Goal: Check status: Check status

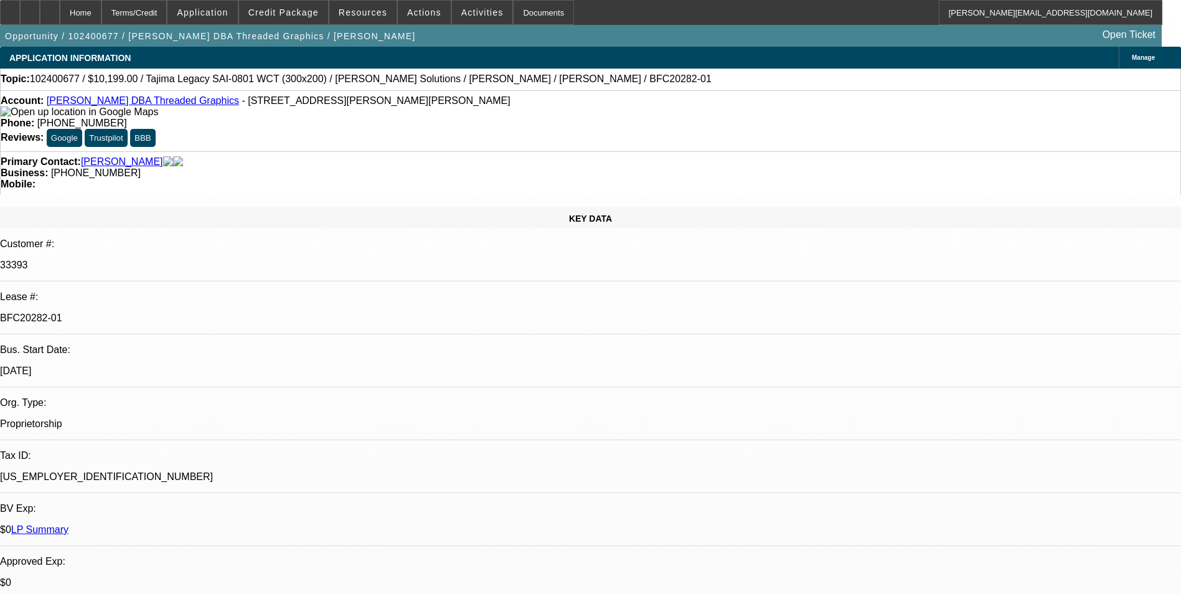
select select "0"
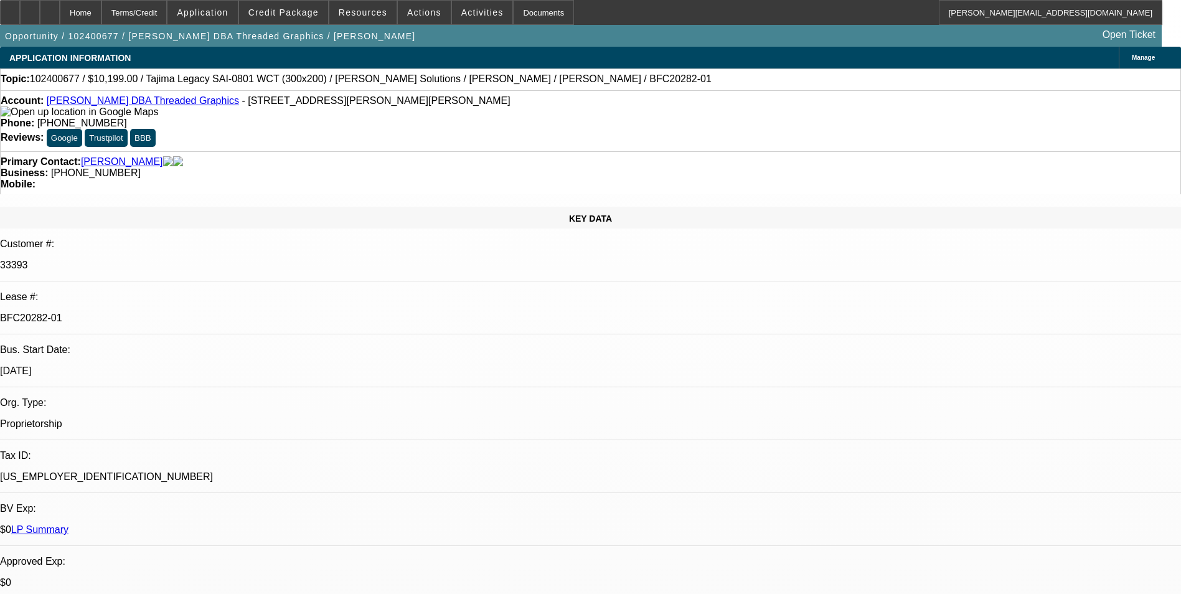
select select "0"
select select "2"
select select "0"
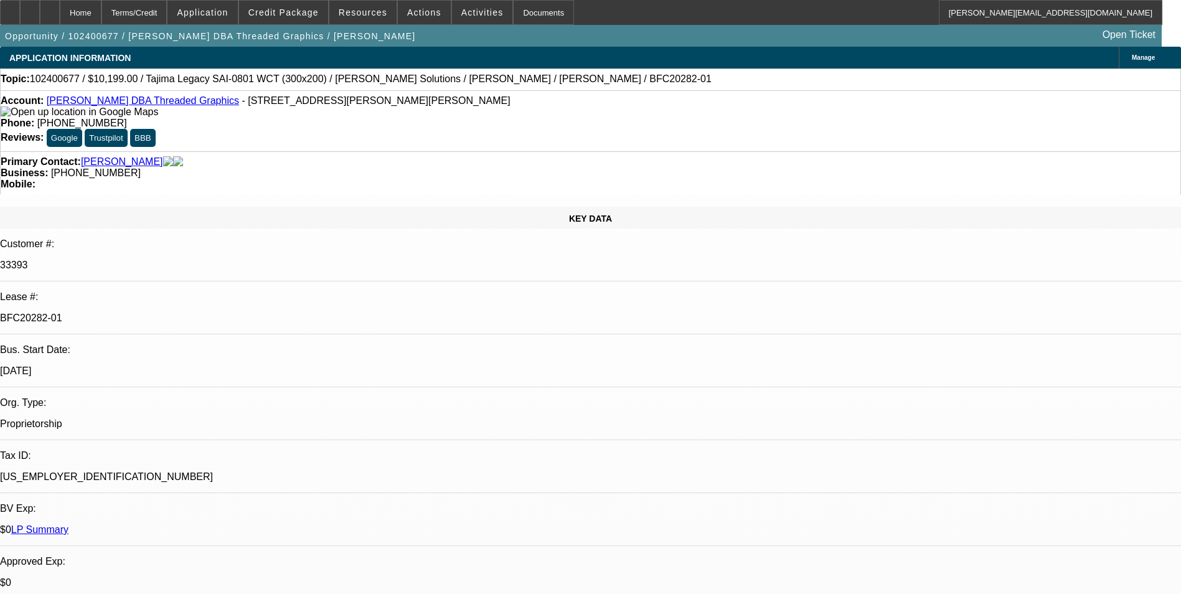
select select "2"
select select "0"
select select "1"
select select "6"
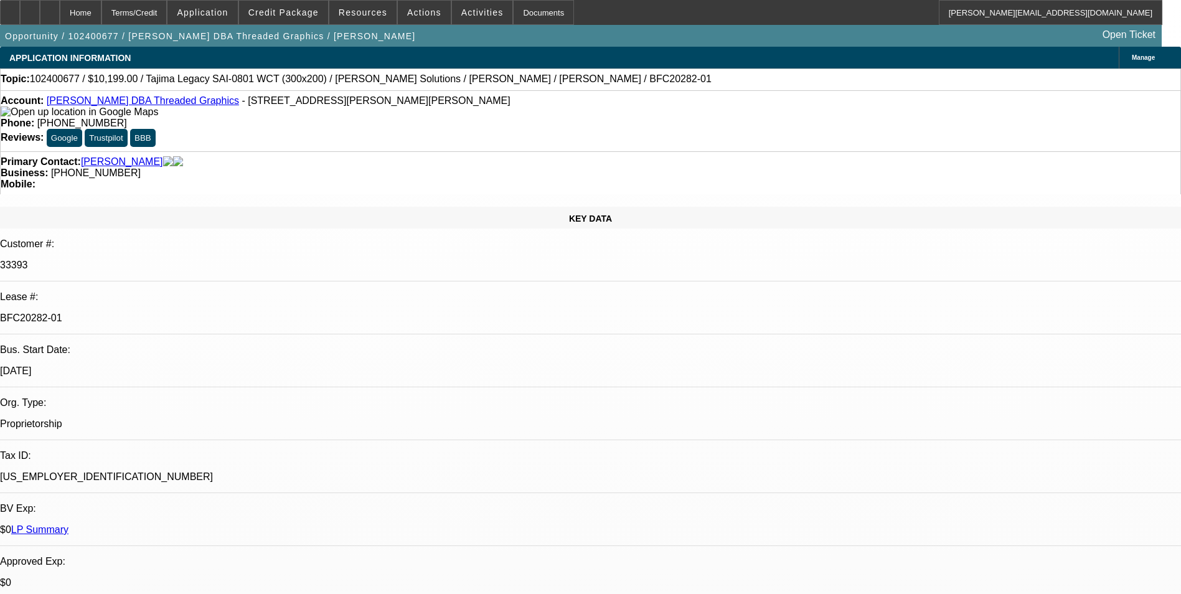
select select "1"
select select "6"
select select "1"
select select "2"
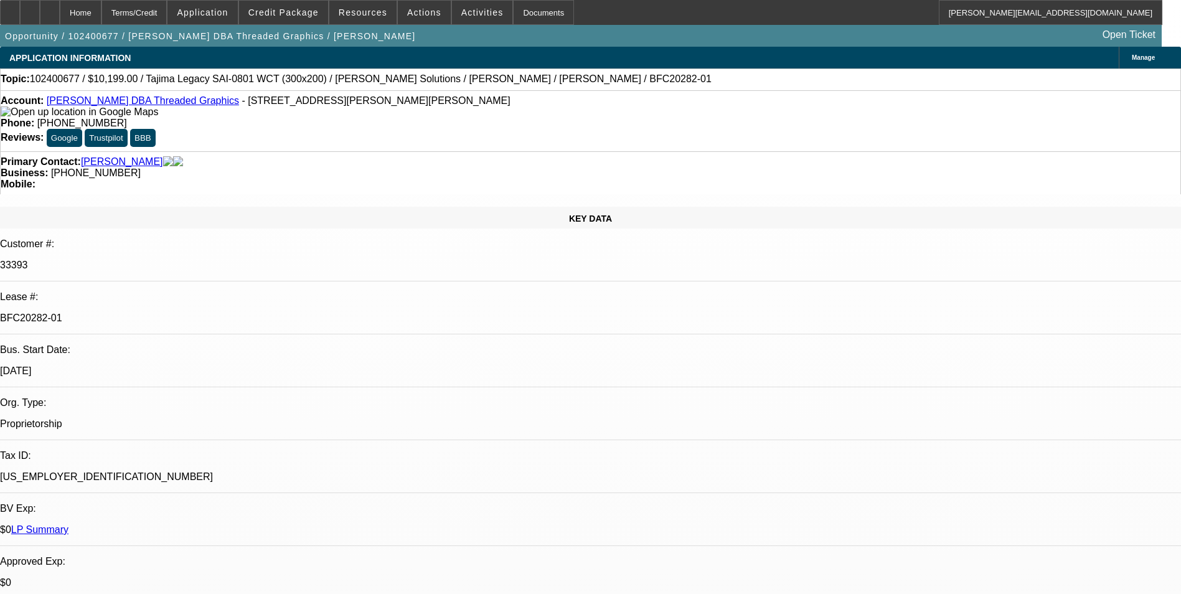
select select "6"
select select "1"
select select "2"
select select "6"
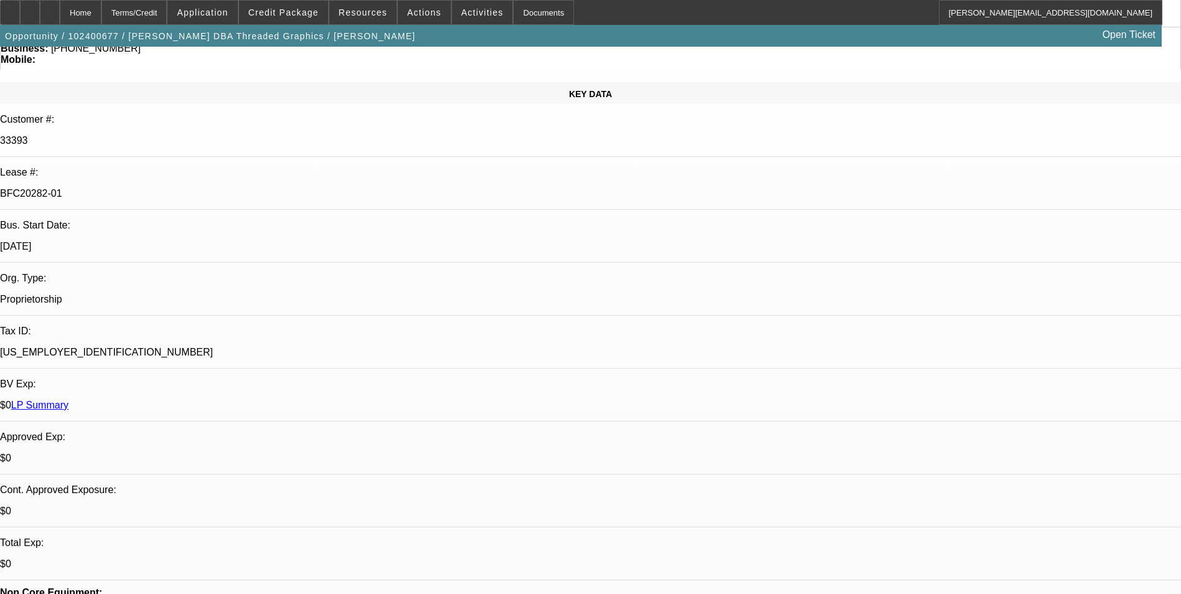
scroll to position [747, 0]
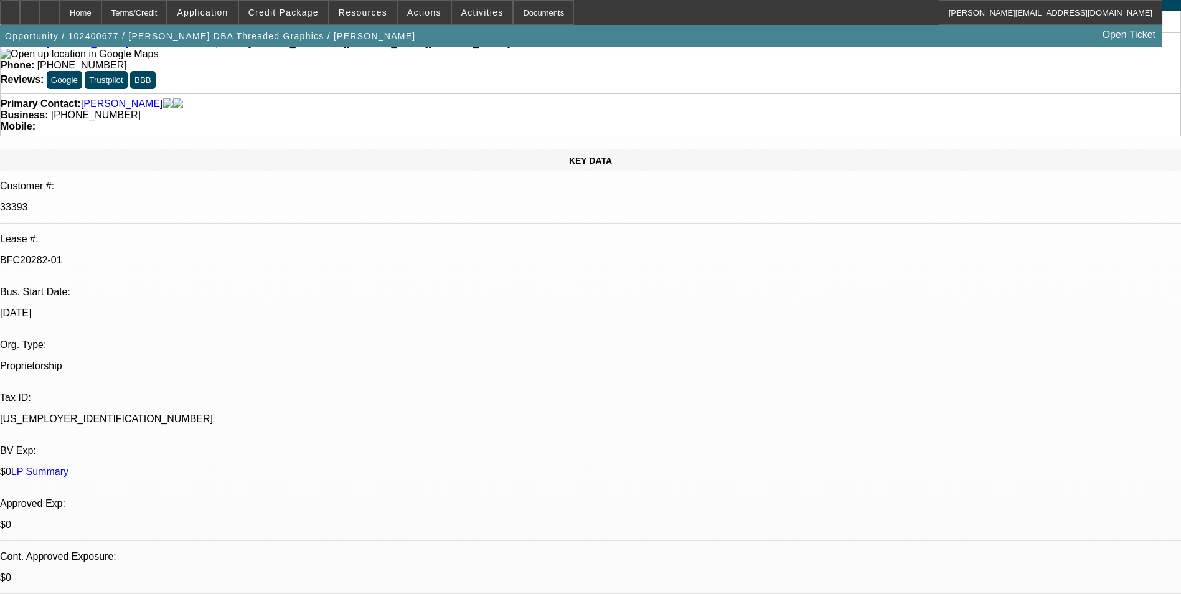
scroll to position [0, 0]
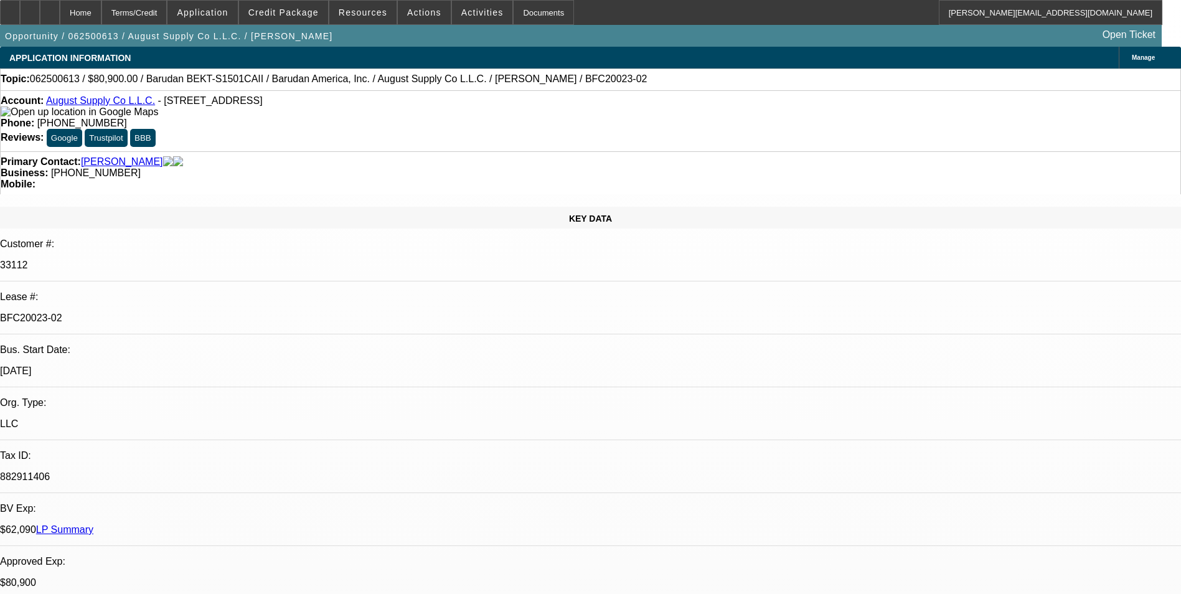
select select "0"
select select "2"
select select "0.1"
select select "0"
select select "2"
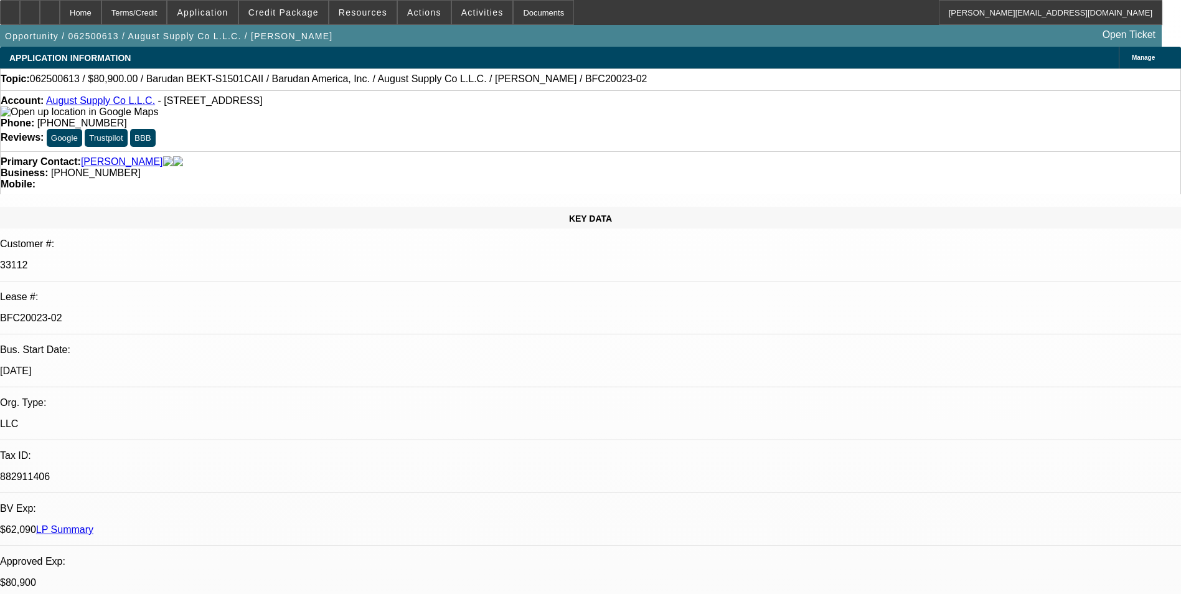
select select "0.1"
select select "0"
select select "2"
select select "0.1"
select select "0"
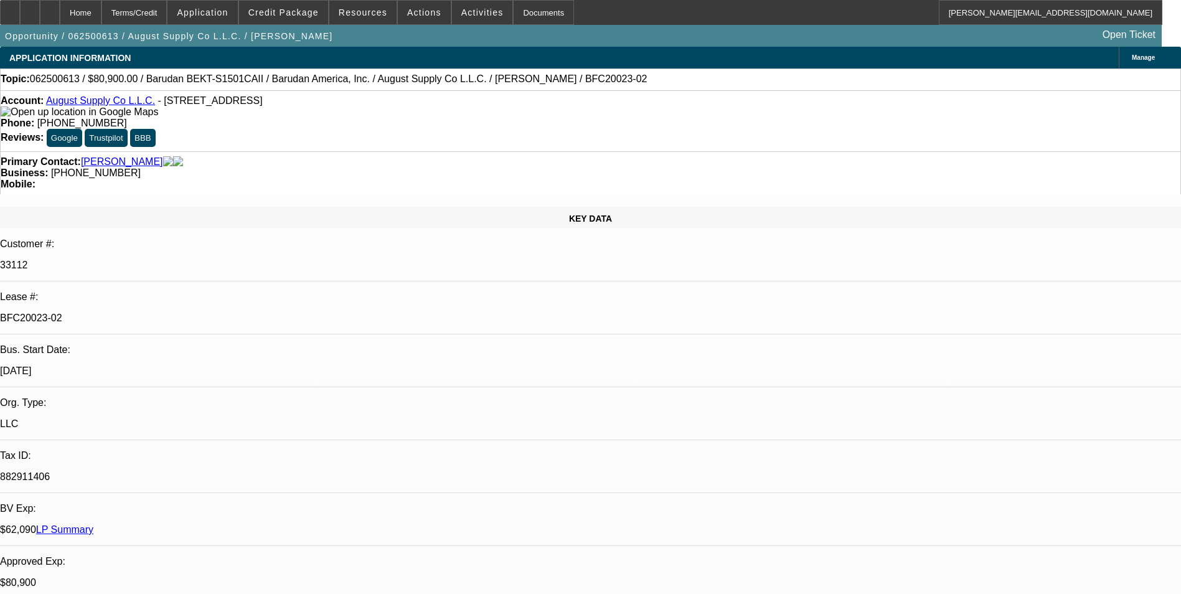
select select "2"
select select "0.1"
select select "1"
select select "2"
select select "4"
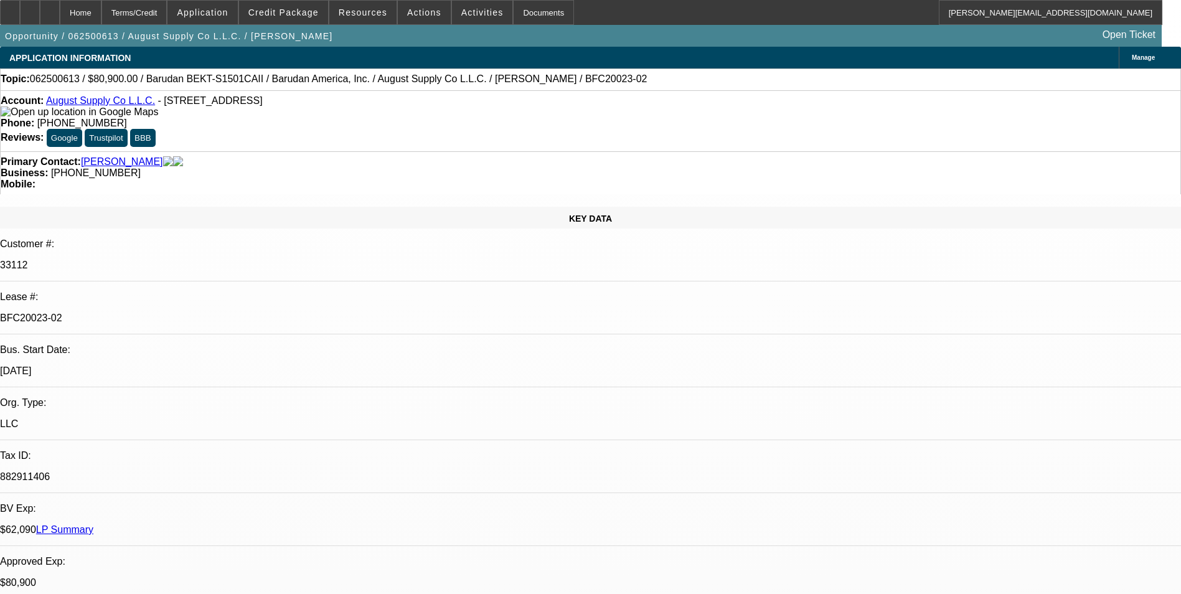
select select "1"
select select "2"
select select "4"
select select "1"
select select "2"
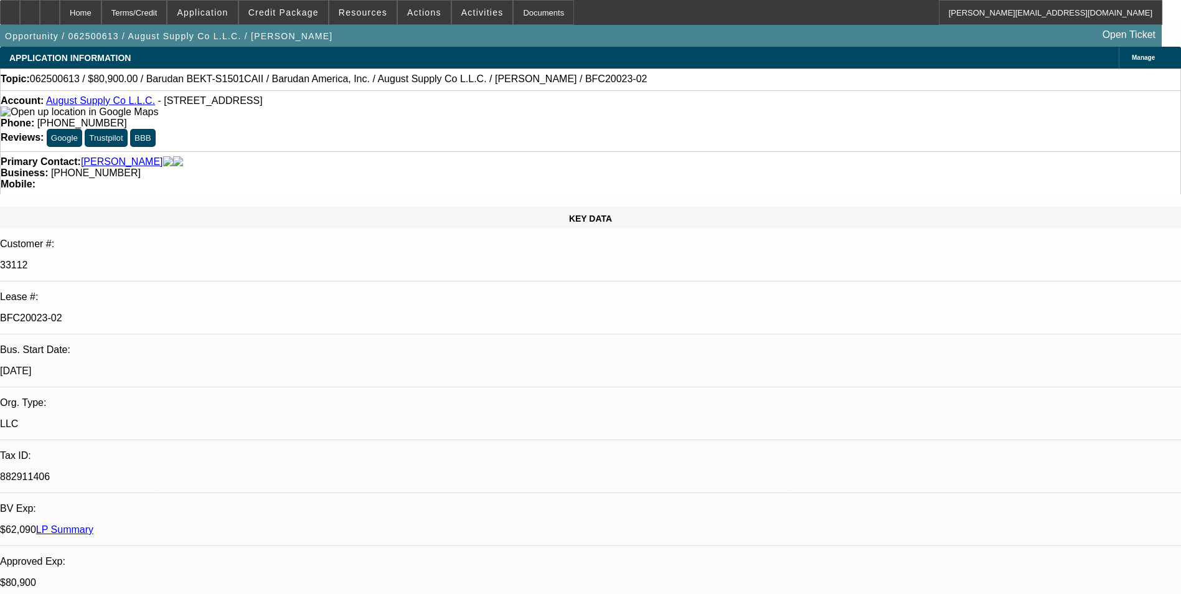
select select "4"
select select "1"
select select "2"
select select "4"
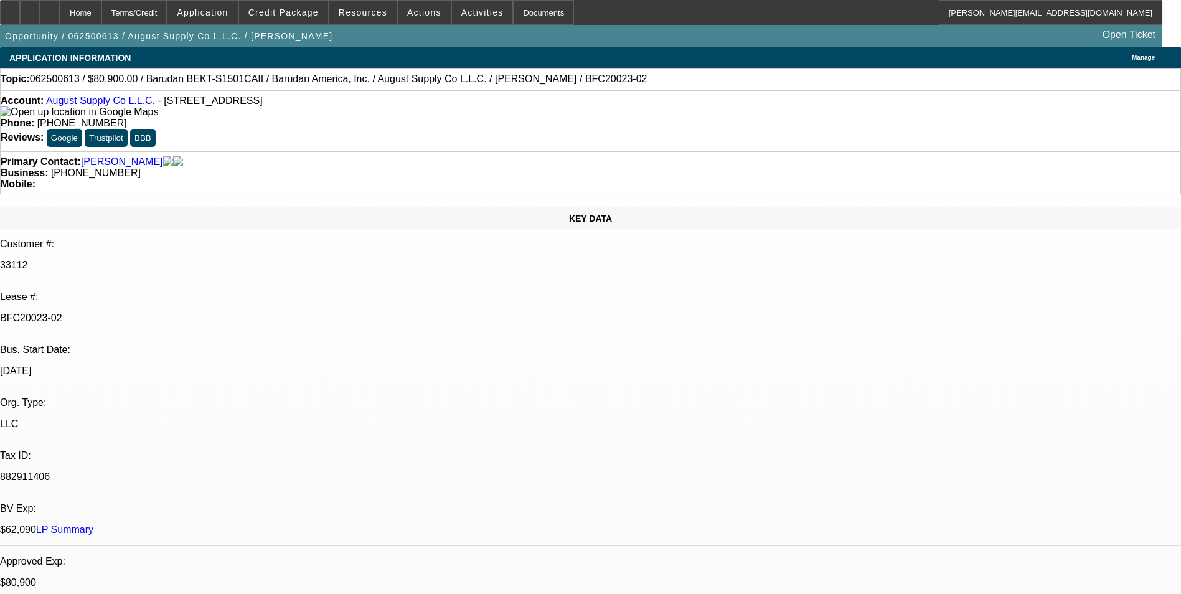
click at [305, 13] on span "Credit Package" at bounding box center [283, 12] width 70 height 10
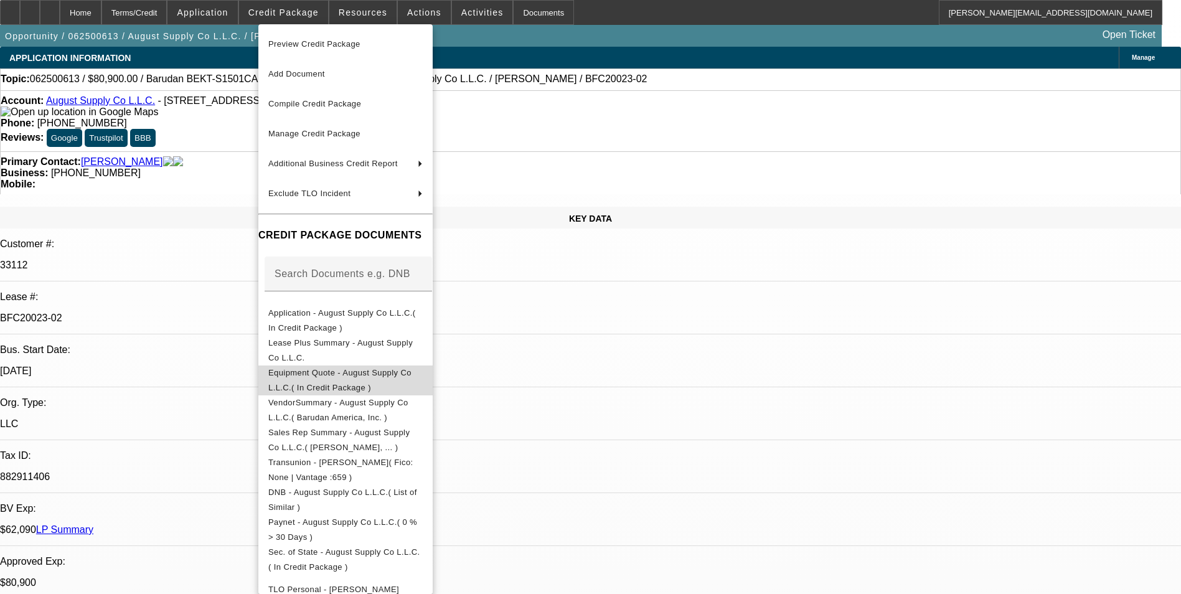
click at [367, 372] on span "Equipment Quote - August Supply Co L.L.C.( In Credit Package )" at bounding box center [339, 380] width 143 height 24
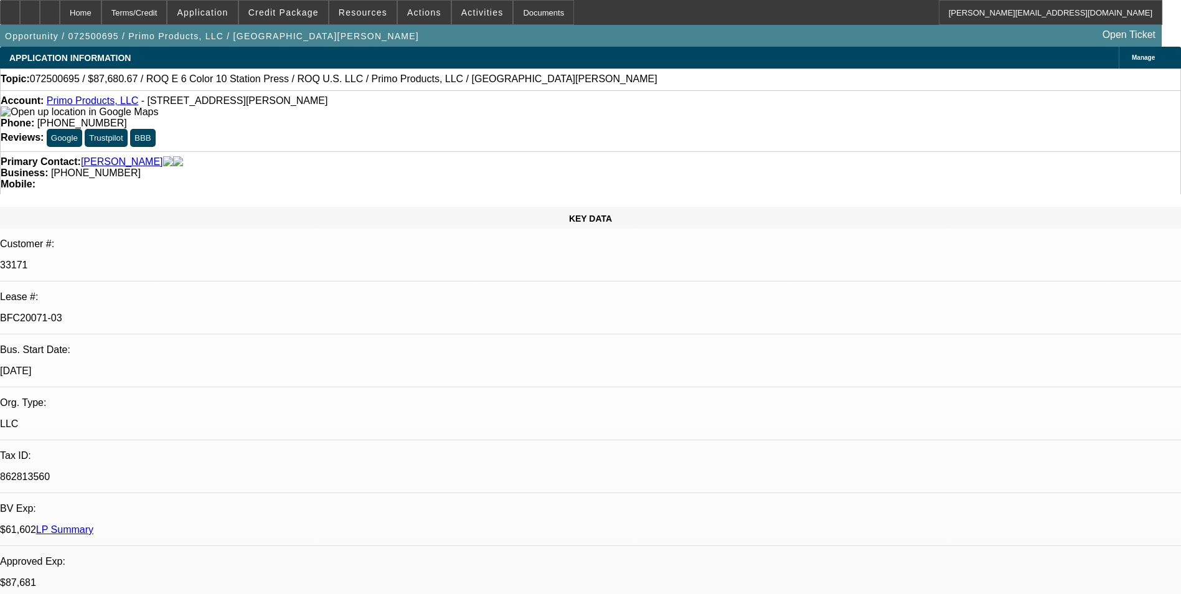
select select "0"
select select "2"
select select "0.1"
select select "0"
select select "2"
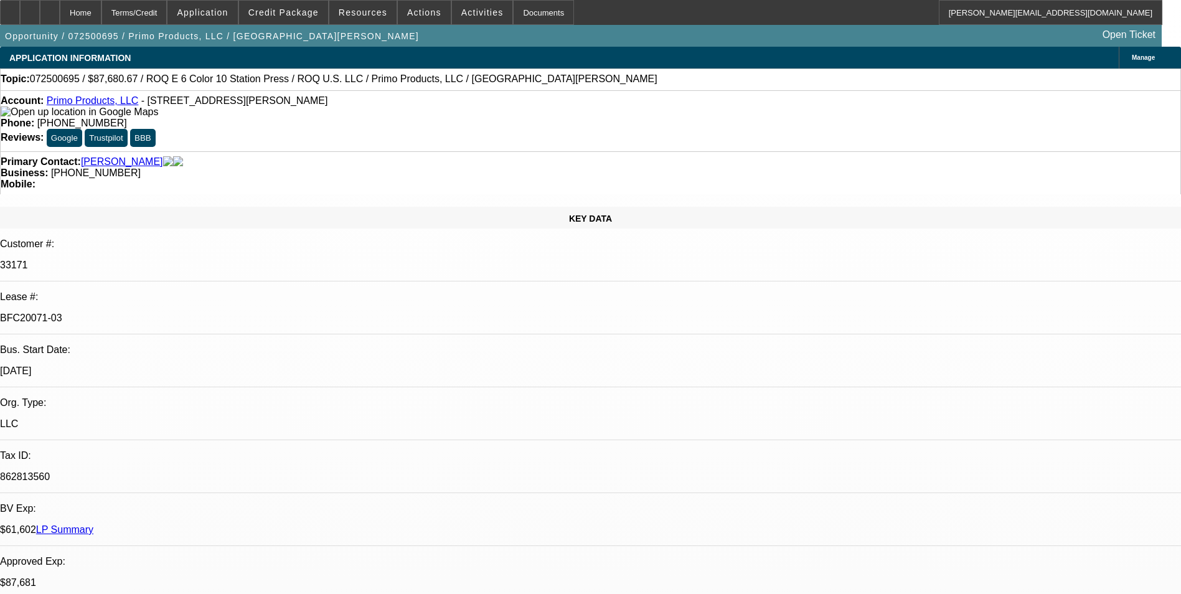
select select "0.1"
select select "0"
select select "2"
select select "0.1"
select select "0"
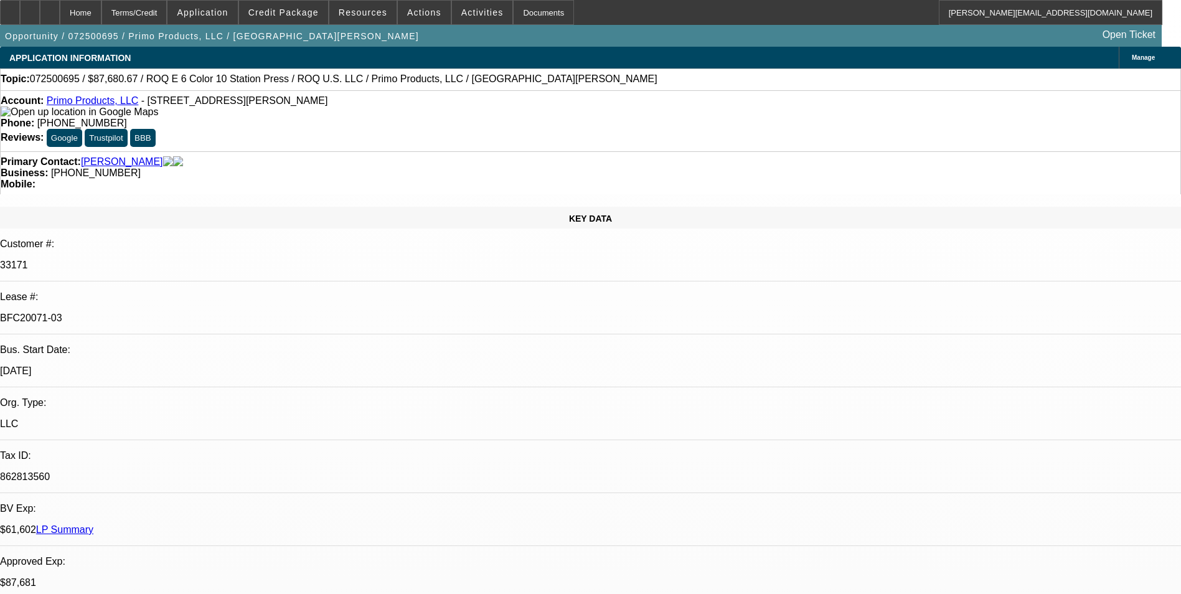
select select "2"
select select "0.1"
select select "1"
select select "2"
select select "4"
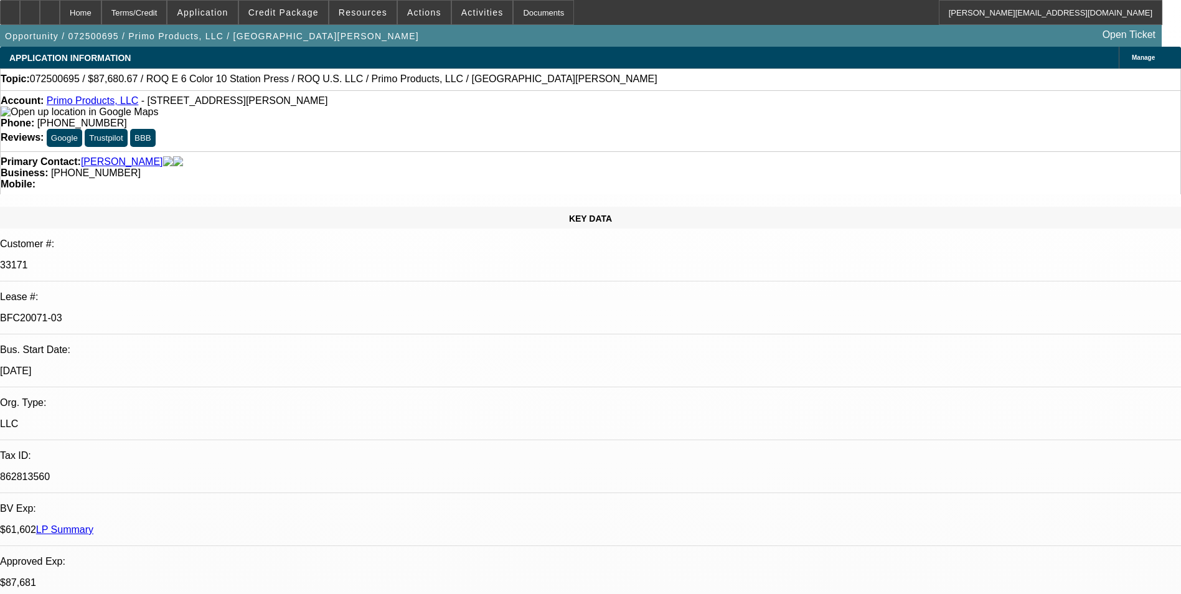
select select "1"
select select "2"
select select "4"
select select "1"
select select "2"
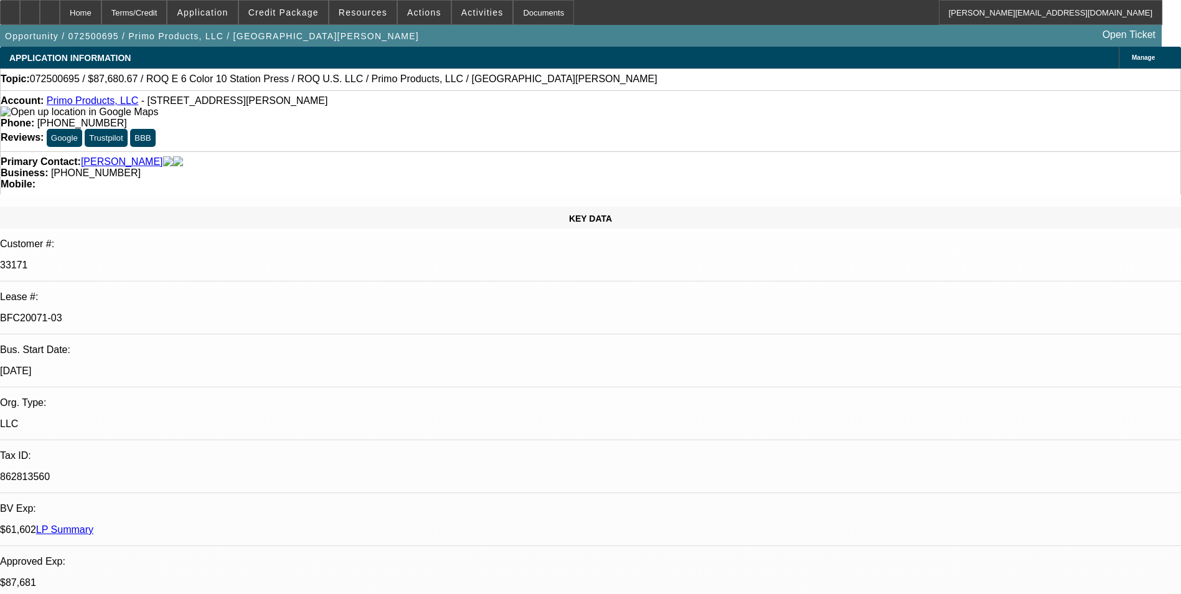
select select "4"
select select "1"
select select "2"
select select "4"
